Goal: Task Accomplishment & Management: Manage account settings

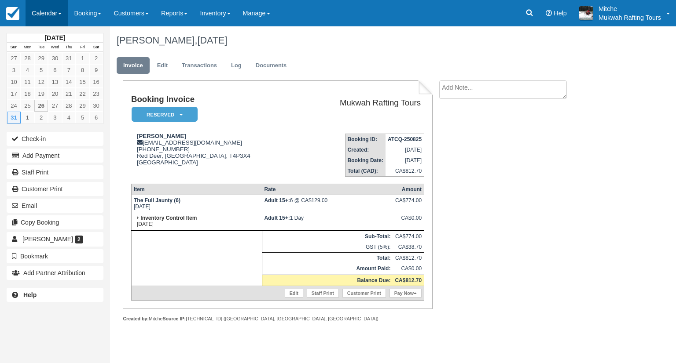
click at [48, 15] on link "Calendar" at bounding box center [47, 13] width 42 height 26
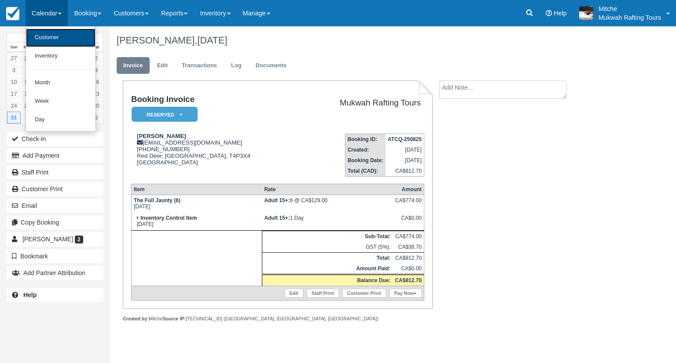
click at [57, 37] on link "Customer" at bounding box center [61, 38] width 70 height 18
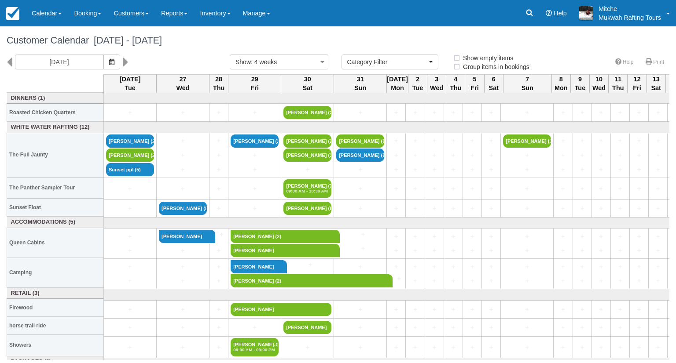
select select
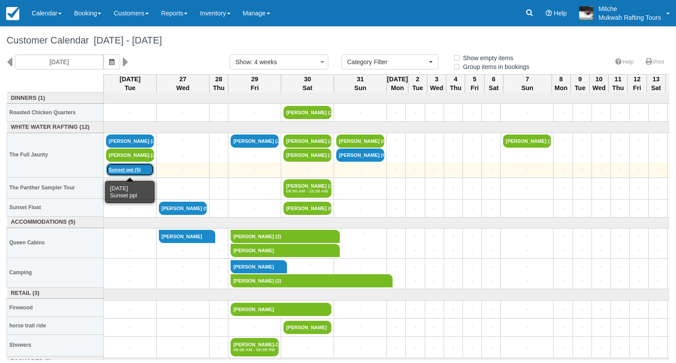
click at [130, 168] on link "Sunset ppl (5)" at bounding box center [130, 169] width 48 height 13
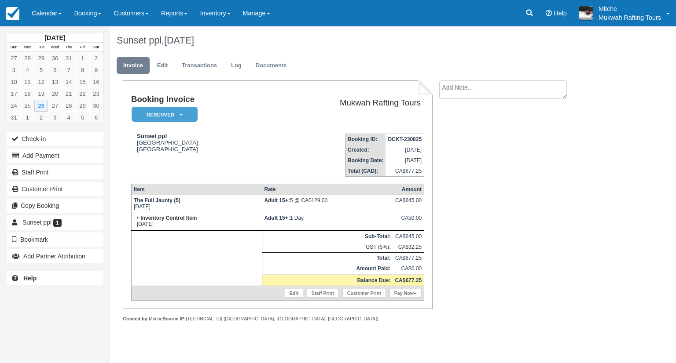
click at [282, 134] on td "Booking ID: DCKT-230825 Created: August 23, 2025 Booking Date: August 26, 2025 …" at bounding box center [342, 152] width 164 height 50
click at [63, 154] on button "Add Payment" at bounding box center [55, 156] width 97 height 14
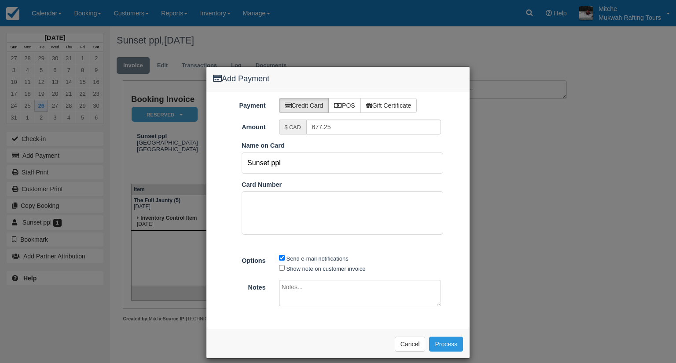
click at [320, 166] on input "Sunset ppl" at bounding box center [341, 163] width 201 height 21
type input "S"
type input "elizabeth c dale"
click at [422, 258] on div "Send e-mail notifications Show note on customer invoice" at bounding box center [360, 263] width 176 height 20
click at [447, 344] on button "Process" at bounding box center [446, 344] width 34 height 15
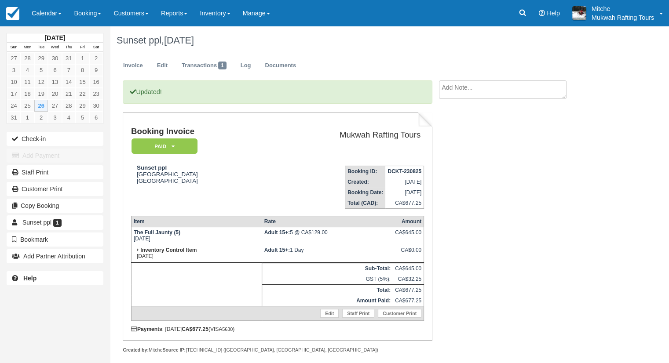
click at [498, 166] on div "Updated! Booking Invoice Paid   Pending Reserved Deposit Waiting Cancelled Paid…" at bounding box center [352, 226] width 484 height 292
click at [496, 224] on div "Updated! Booking Invoice Paid   Pending Reserved Deposit Waiting Cancelled Paid…" at bounding box center [352, 226] width 484 height 292
